Goal: Task Accomplishment & Management: Manage account settings

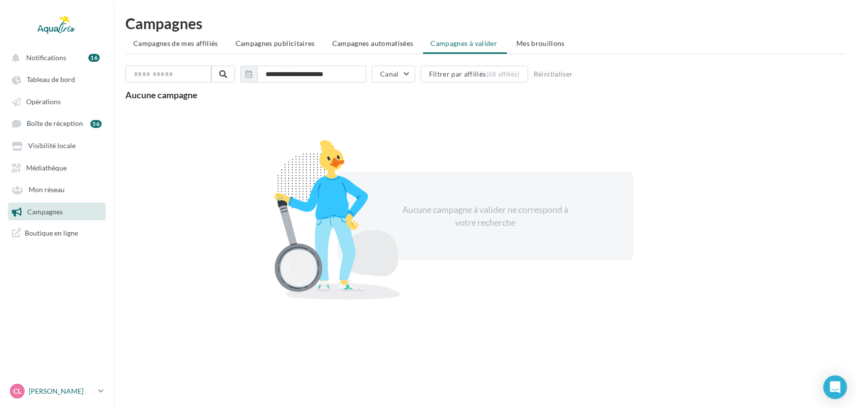
click at [31, 388] on p "[PERSON_NAME]" at bounding box center [62, 391] width 66 height 10
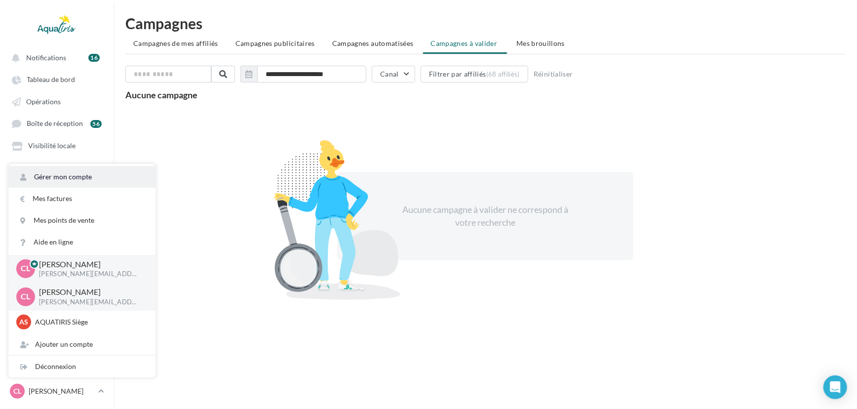
click at [107, 178] on link "Gérer mon compte" at bounding box center [81, 177] width 147 height 22
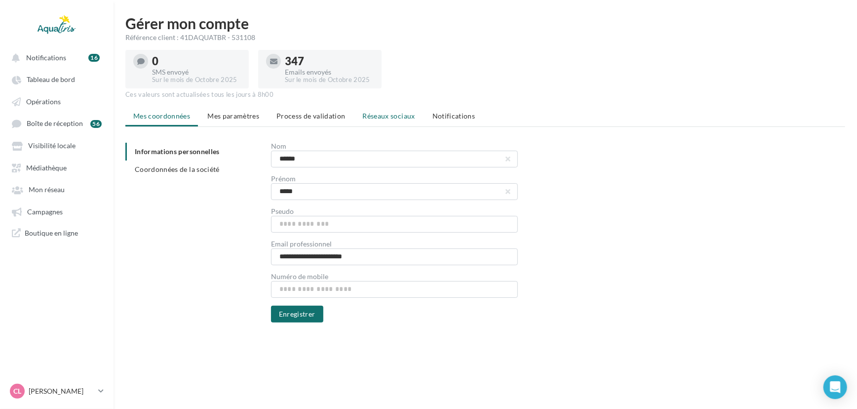
click at [403, 114] on span "Réseaux sociaux" at bounding box center [389, 116] width 52 height 8
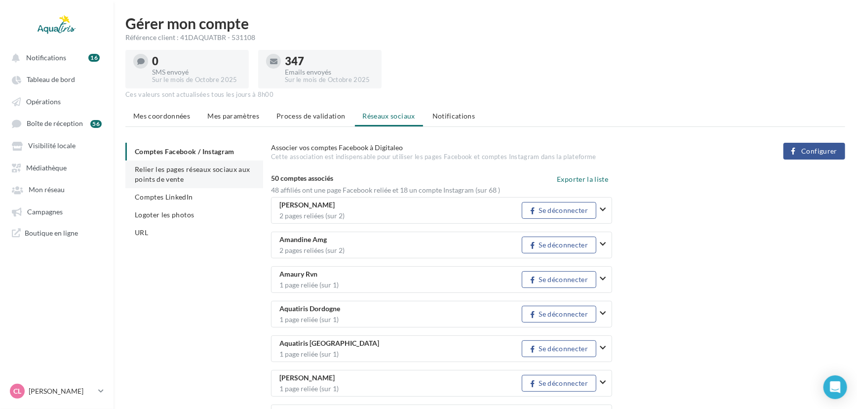
click at [156, 162] on li "Relier les pages réseaux sociaux aux points de vente" at bounding box center [194, 174] width 138 height 28
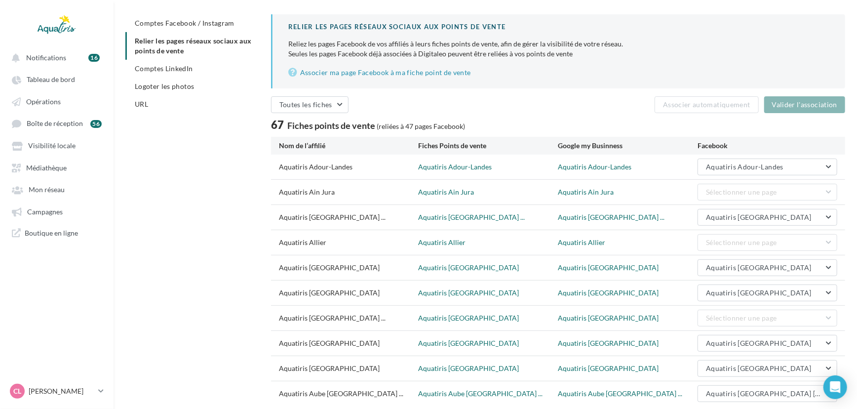
scroll to position [191, 0]
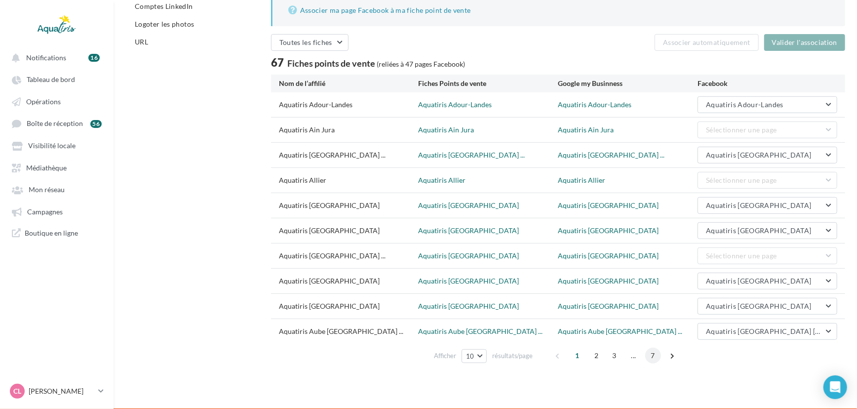
click at [655, 357] on span "7" at bounding box center [653, 356] width 16 height 16
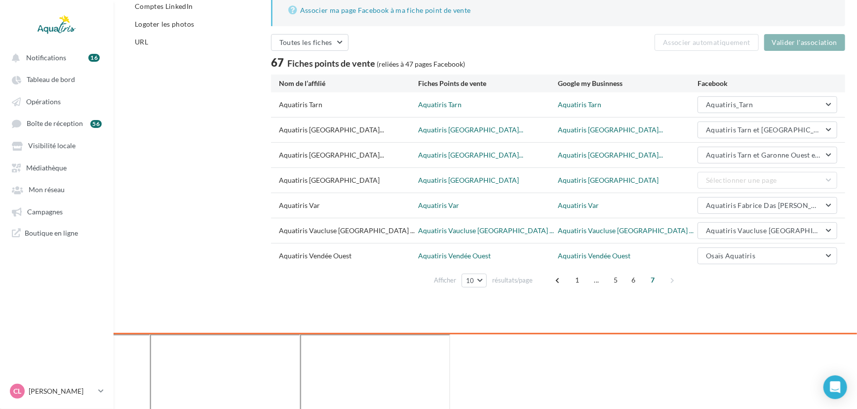
scroll to position [115, 0]
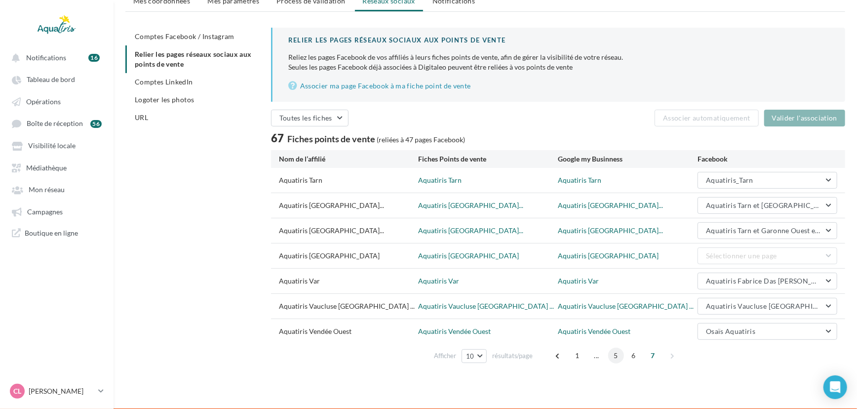
click at [609, 359] on span "5" at bounding box center [616, 356] width 16 height 16
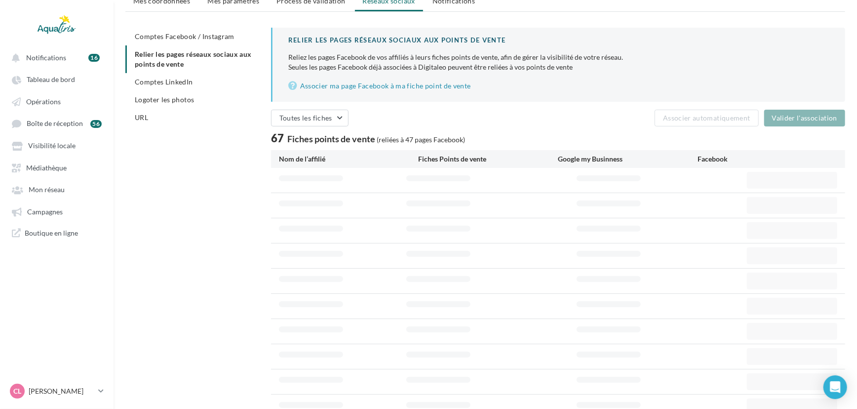
scroll to position [191, 0]
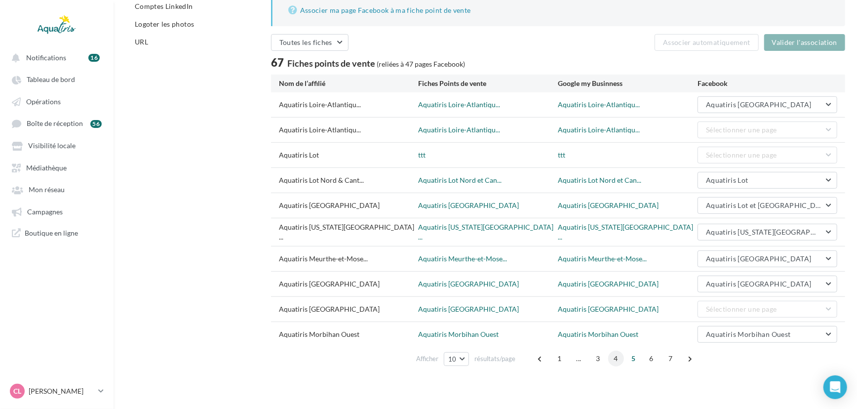
click at [619, 354] on span "4" at bounding box center [616, 359] width 16 height 16
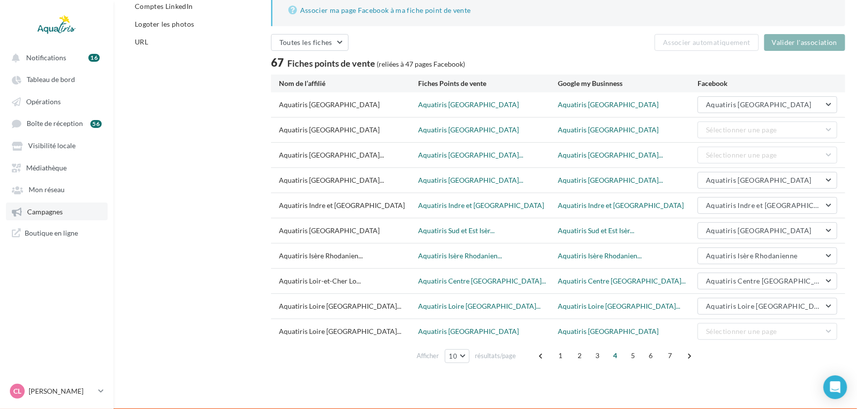
click at [52, 216] on span "Campagnes" at bounding box center [45, 211] width 36 height 8
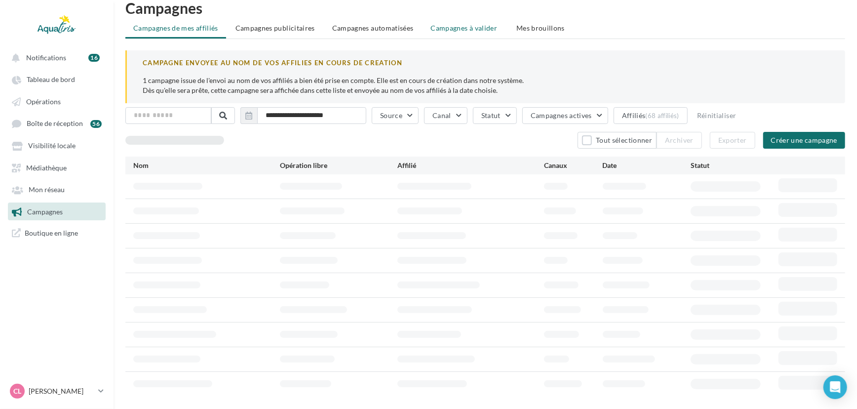
click at [469, 30] on span "Campagnes à valider" at bounding box center [464, 28] width 67 height 10
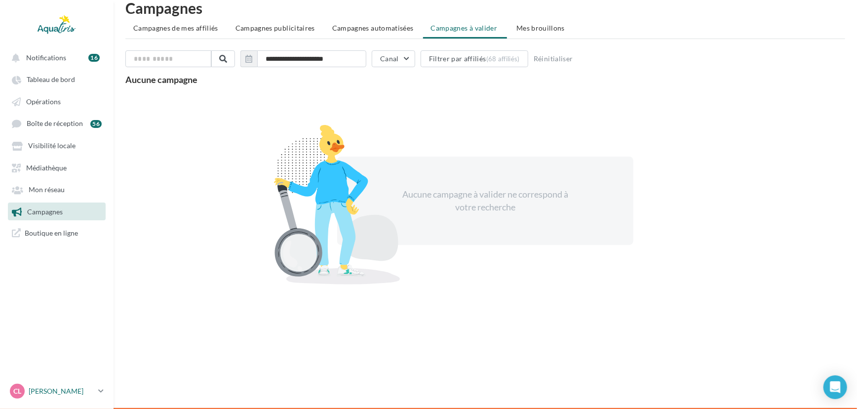
click at [89, 390] on p "[PERSON_NAME]" at bounding box center [62, 391] width 66 height 10
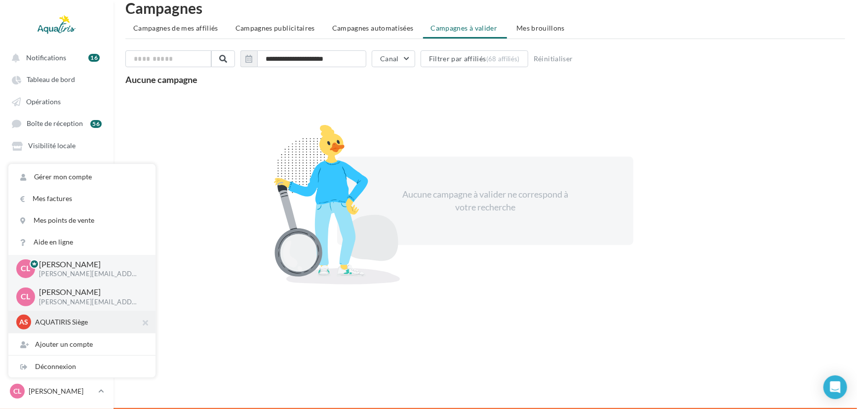
click at [69, 327] on div "AS AQUATIRIS Siège Steeve_Tessier" at bounding box center [81, 322] width 131 height 15
